Goal: Task Accomplishment & Management: Manage account settings

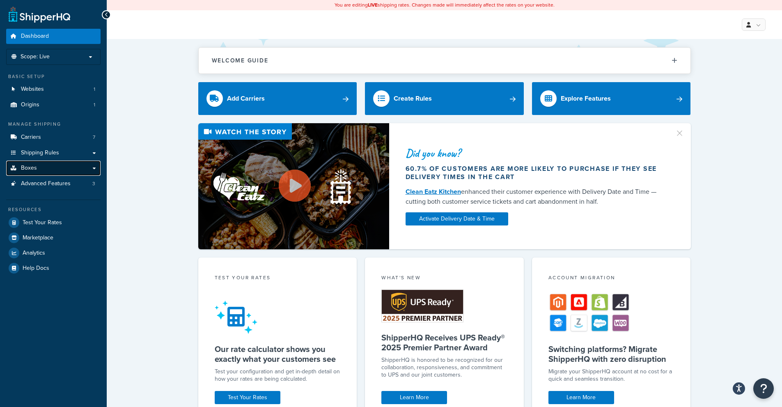
click at [42, 163] on link "Boxes" at bounding box center [53, 167] width 94 height 15
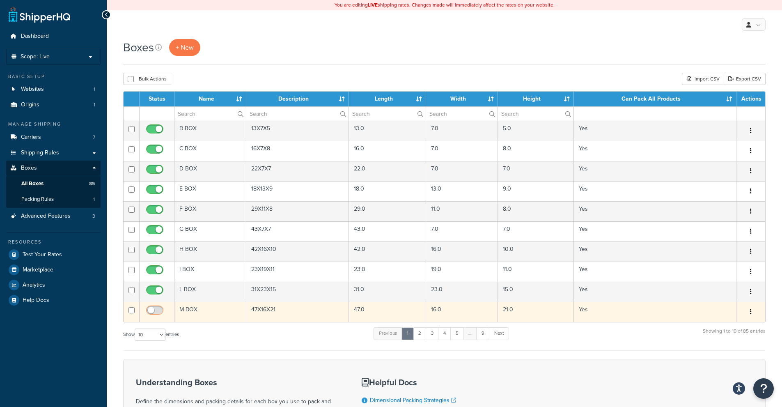
click at [157, 308] on input "checkbox" at bounding box center [155, 312] width 23 height 10
checkbox input "true"
